Goal: Communication & Community: Ask a question

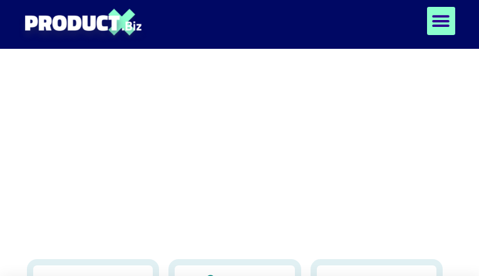
type input "**********"
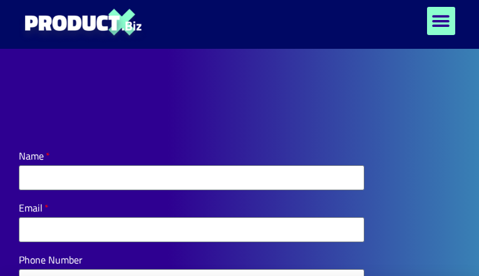
type input "**********"
type input "********"
